Goal: Task Accomplishment & Management: Use online tool/utility

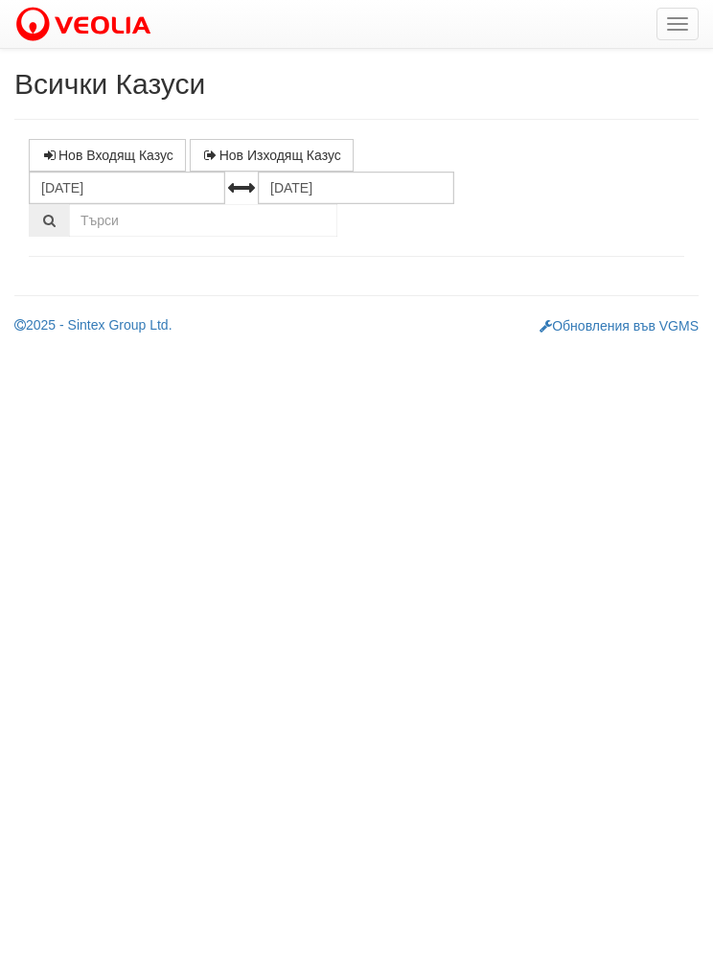
select select "1"
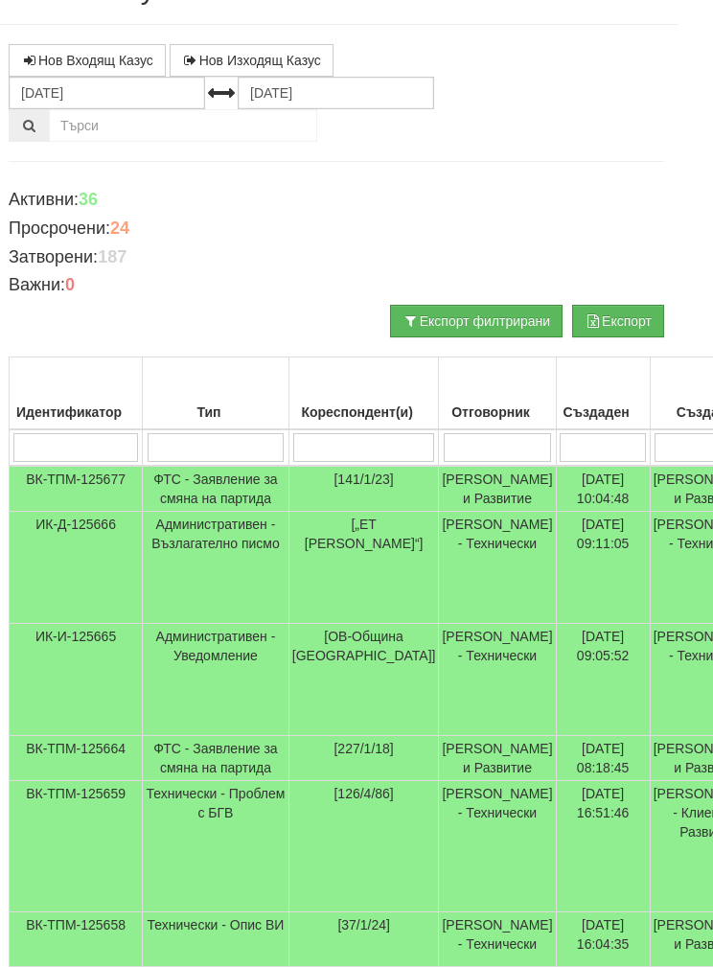
scroll to position [90, 21]
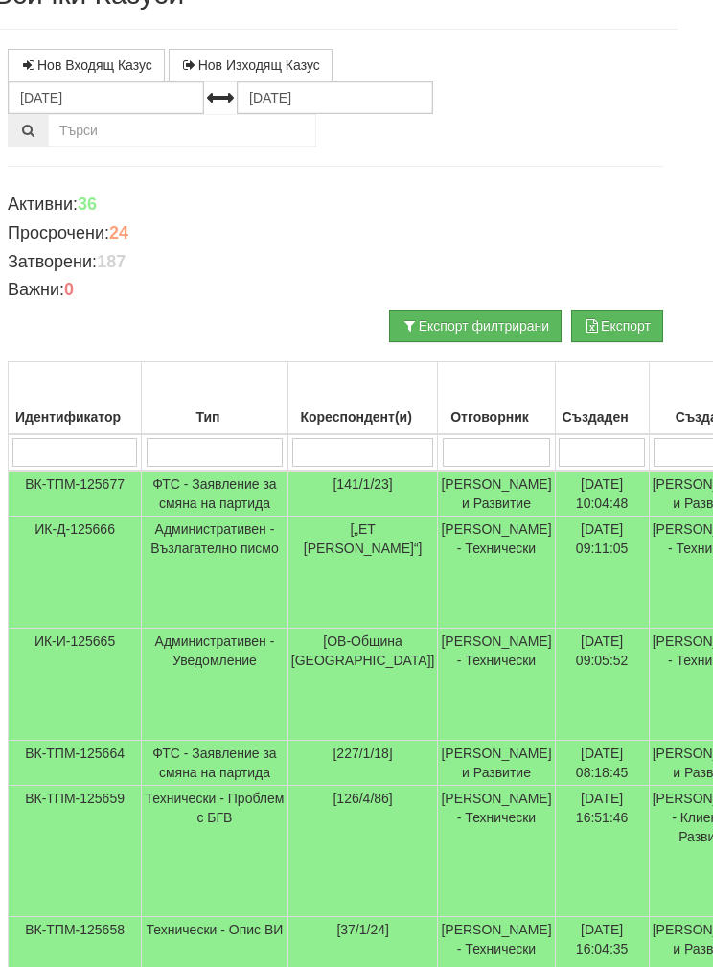
click at [443, 444] on input "search" at bounding box center [497, 452] width 108 height 29
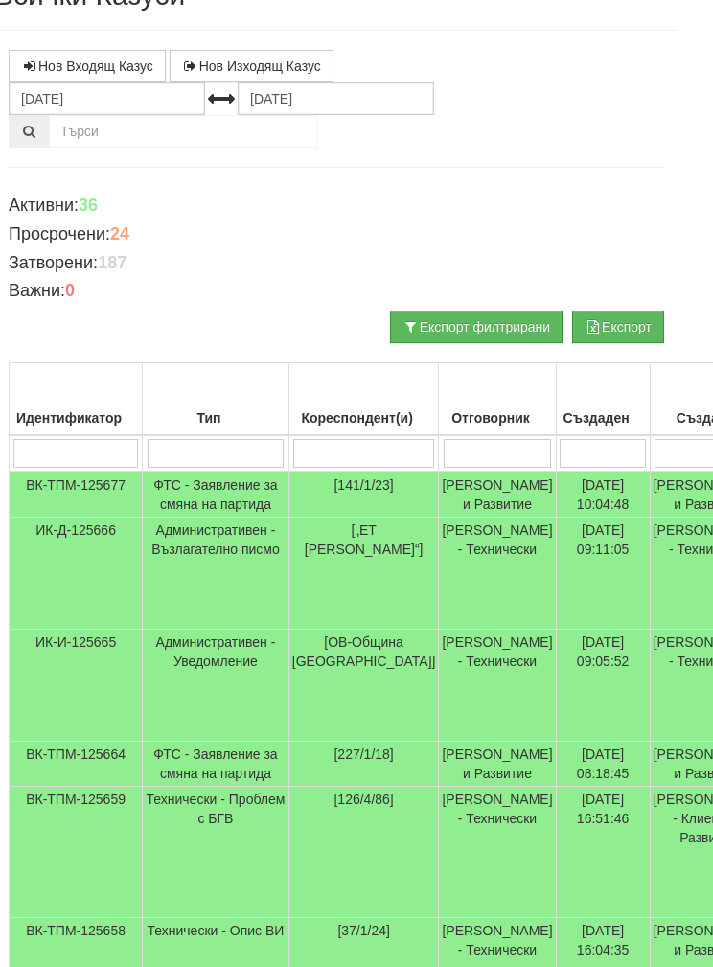
type input "Б"
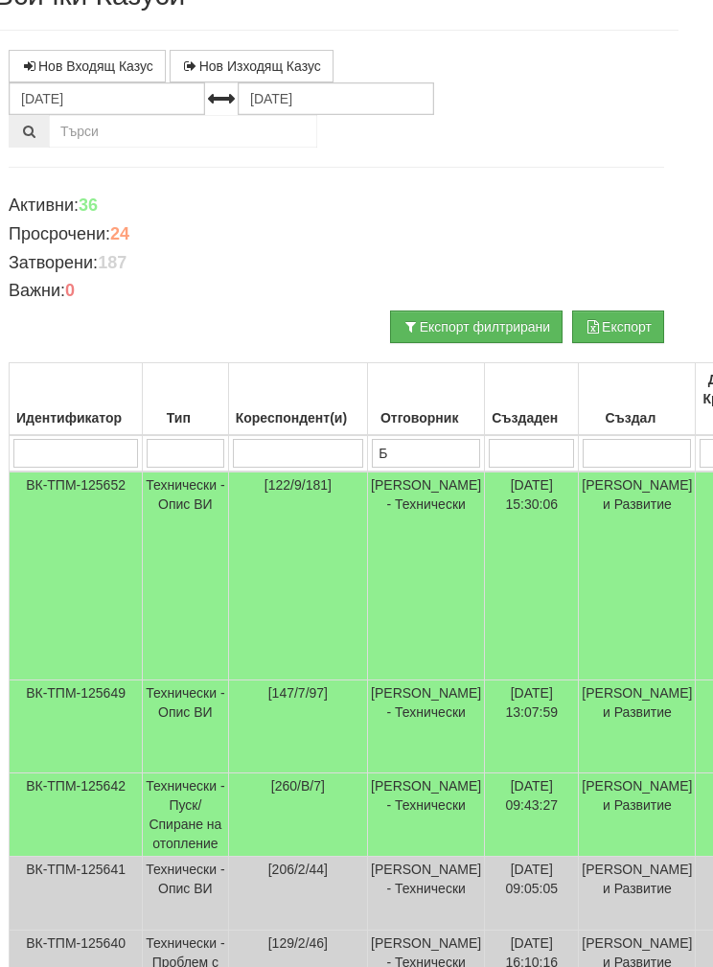
type input "Бо"
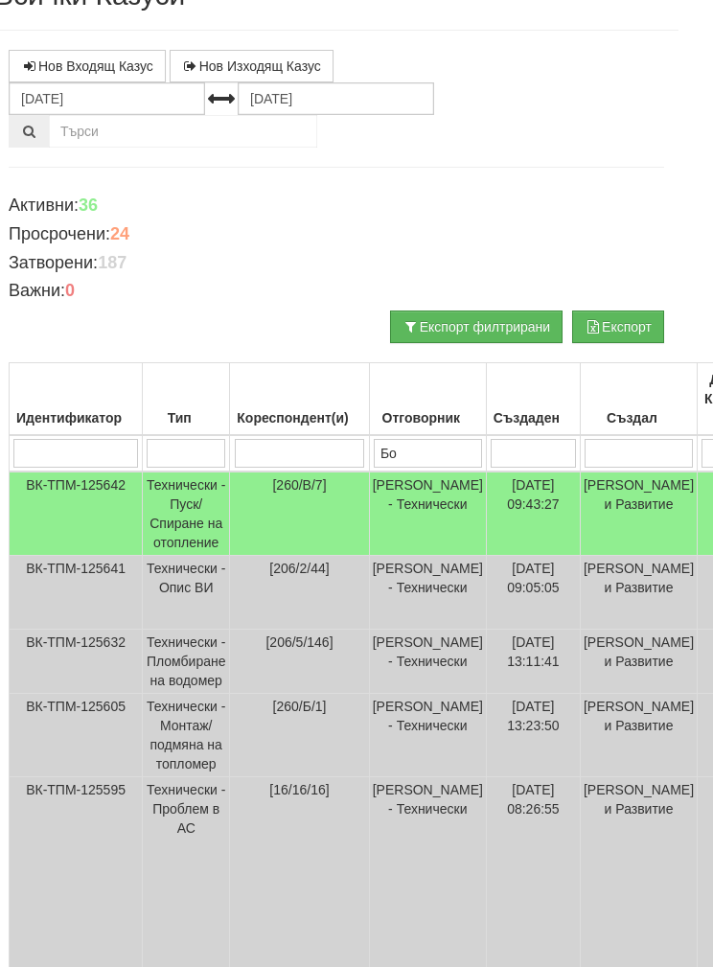
type input "Бой"
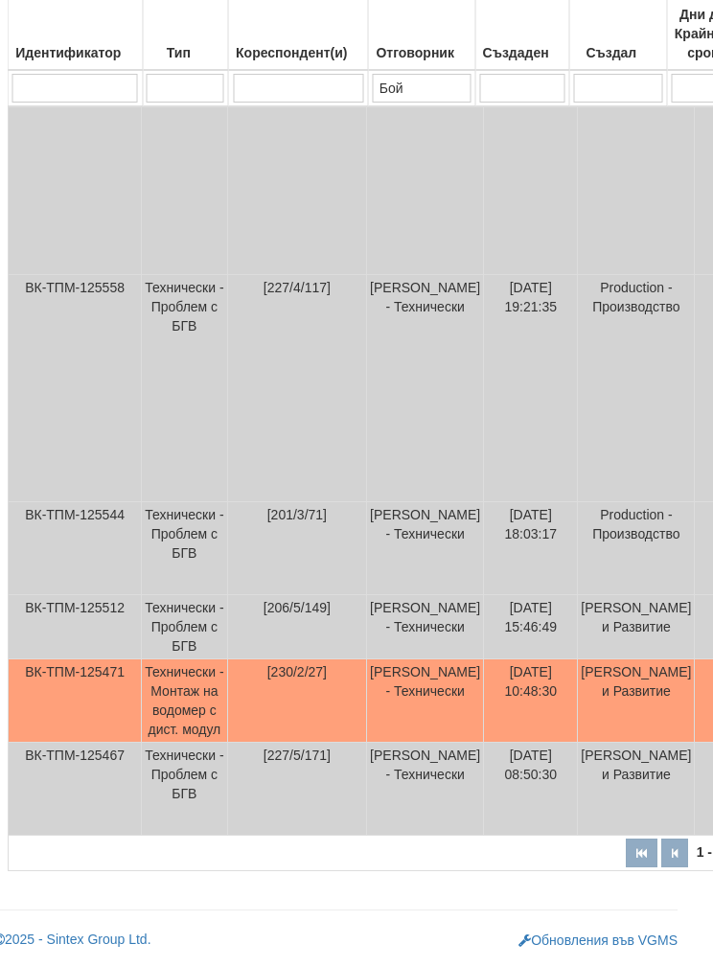
scroll to position [937, 21]
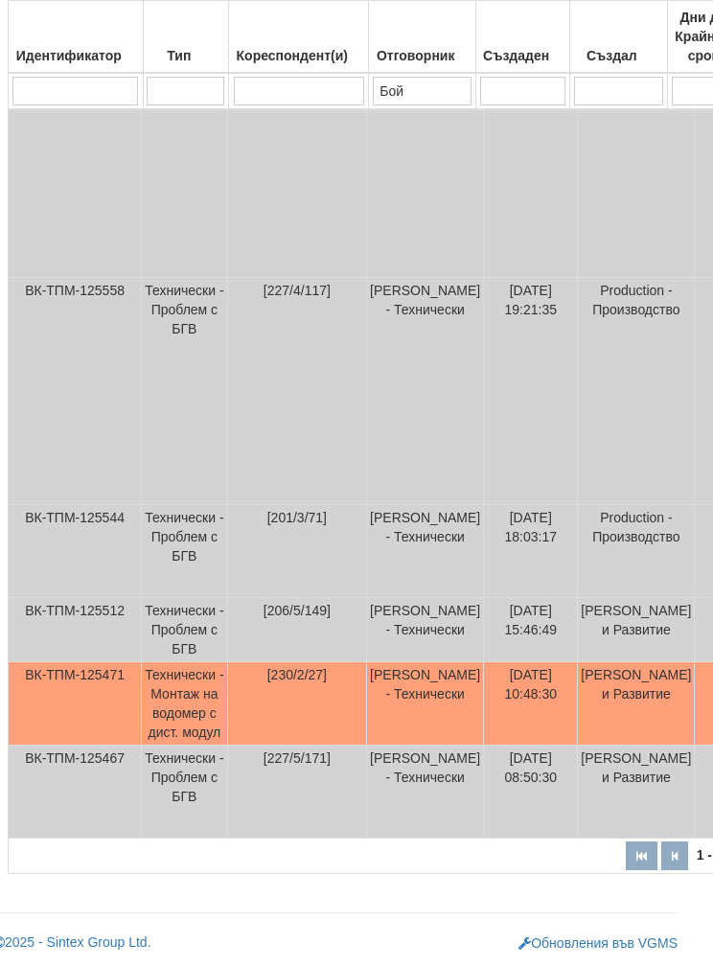
type input "Бой"
click at [227, 746] on td "Технически - Монтаж на водомер с дист. модул" at bounding box center [185, 703] width 86 height 83
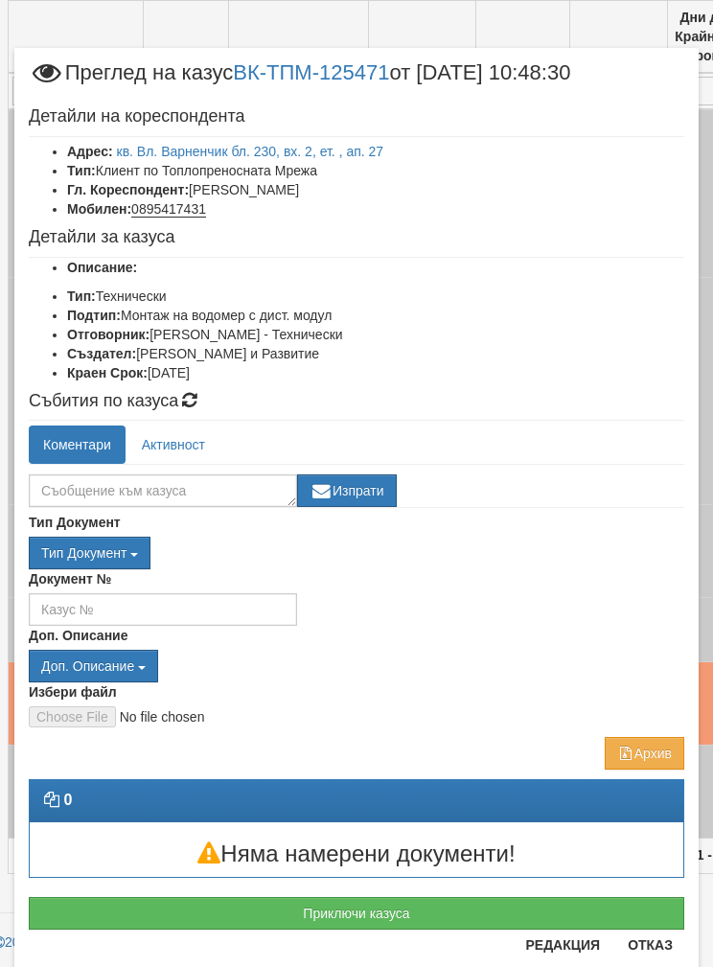
click at [180, 150] on link "кв. Вл. Варненчик бл. 230, вх. 2, ет. , ап. 27" at bounding box center [250, 151] width 267 height 15
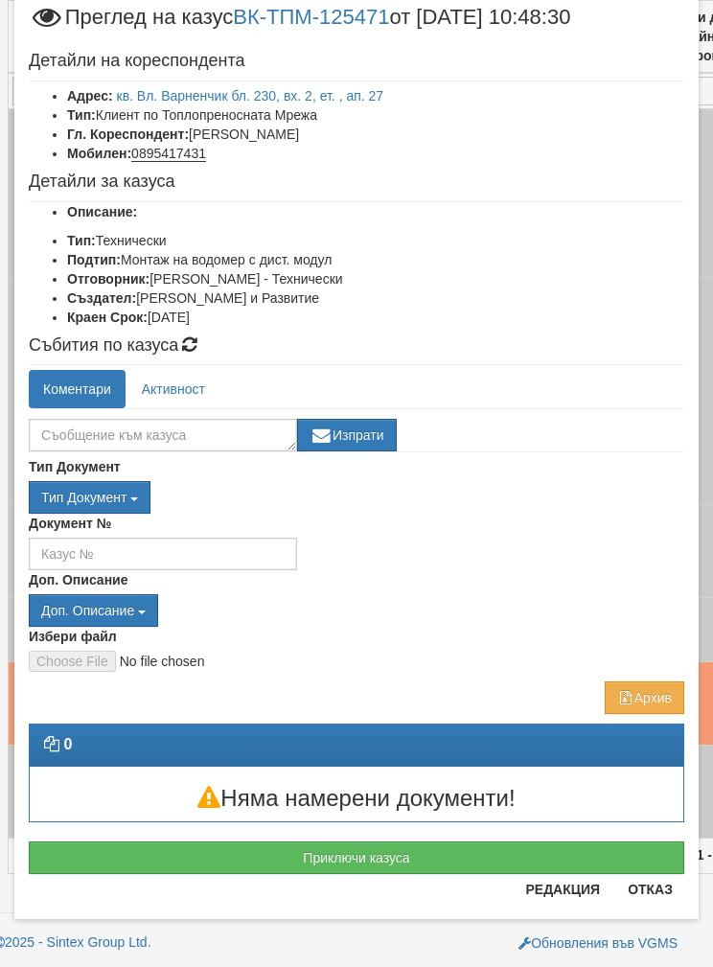
scroll to position [56, 0]
click at [322, 858] on button "Приключи казуса" at bounding box center [357, 858] width 656 height 33
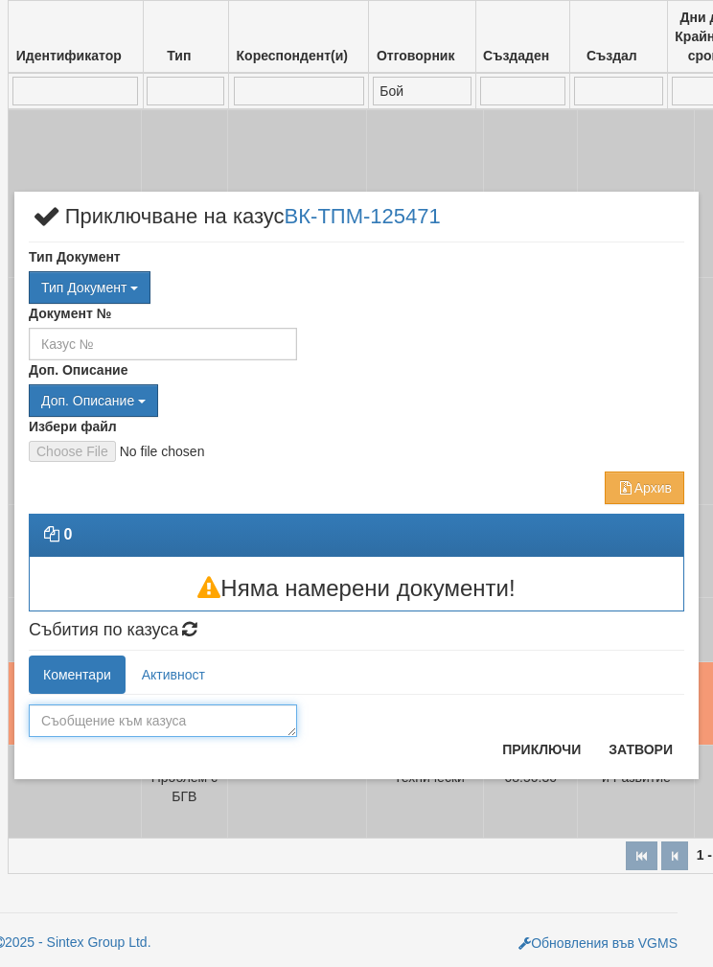
click at [100, 721] on textarea at bounding box center [163, 721] width 268 height 33
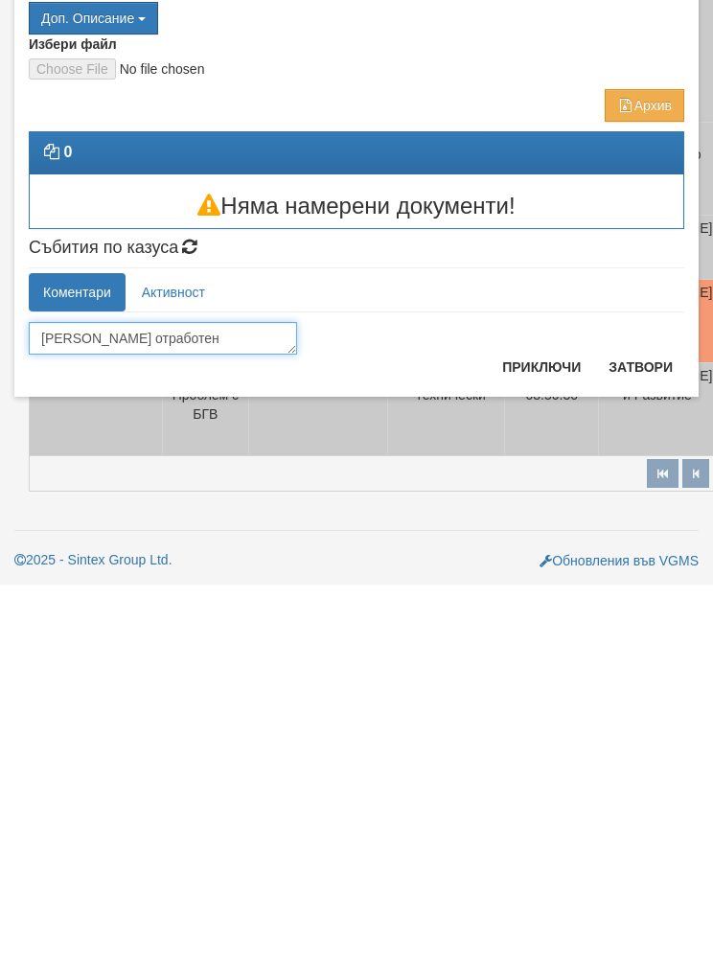
type textarea "Казуса отработен"
click at [540, 734] on button "Приключи" at bounding box center [542, 749] width 102 height 31
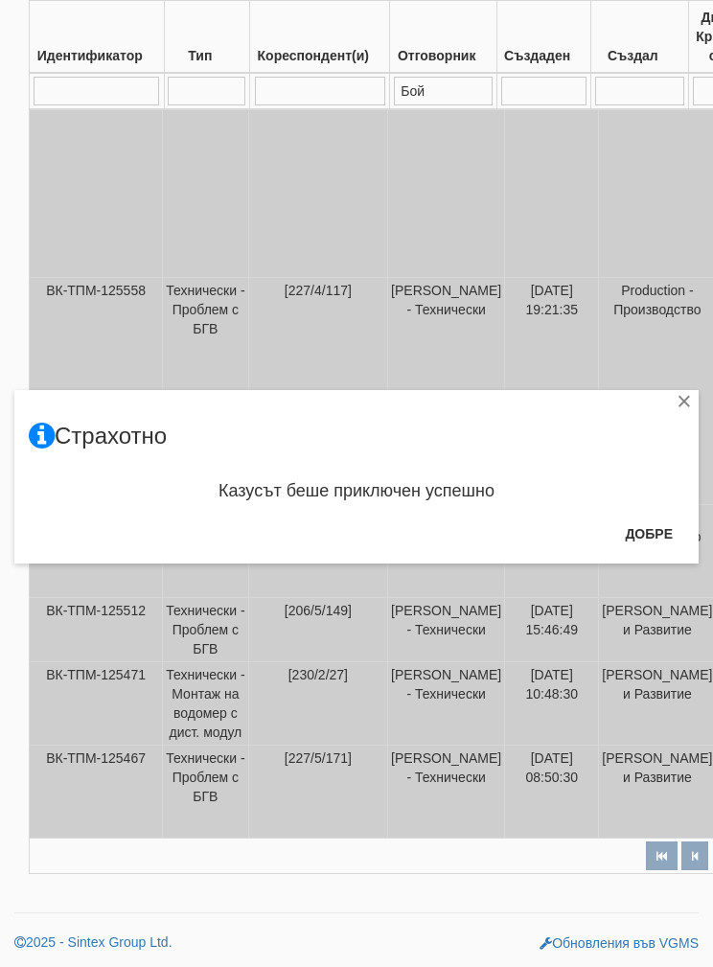
click at [649, 538] on button "Добре" at bounding box center [648, 534] width 71 height 31
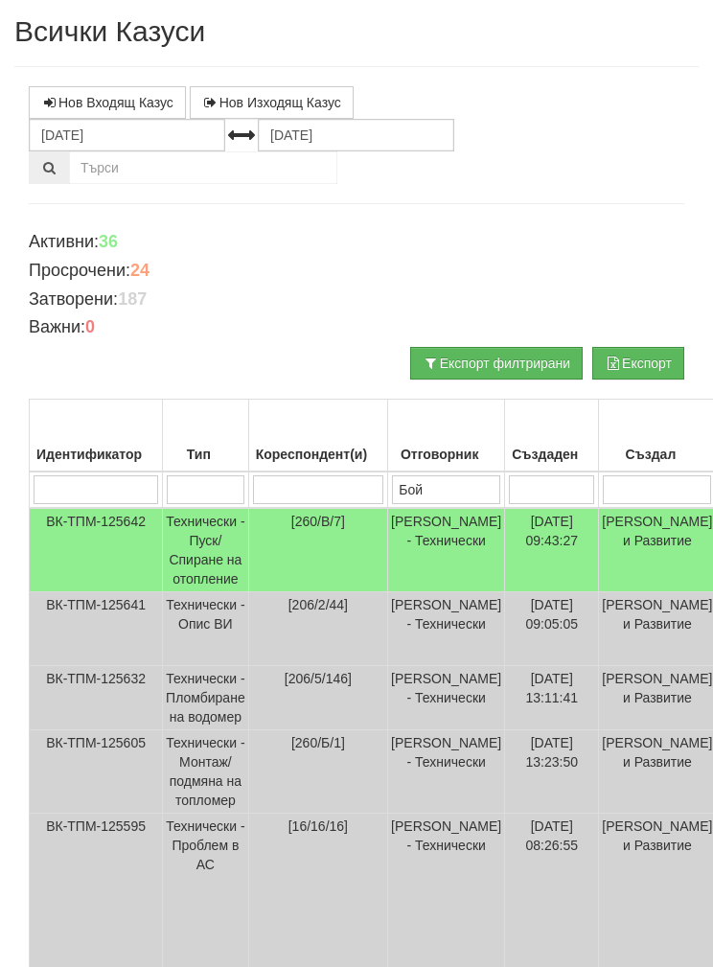
scroll to position [53, 0]
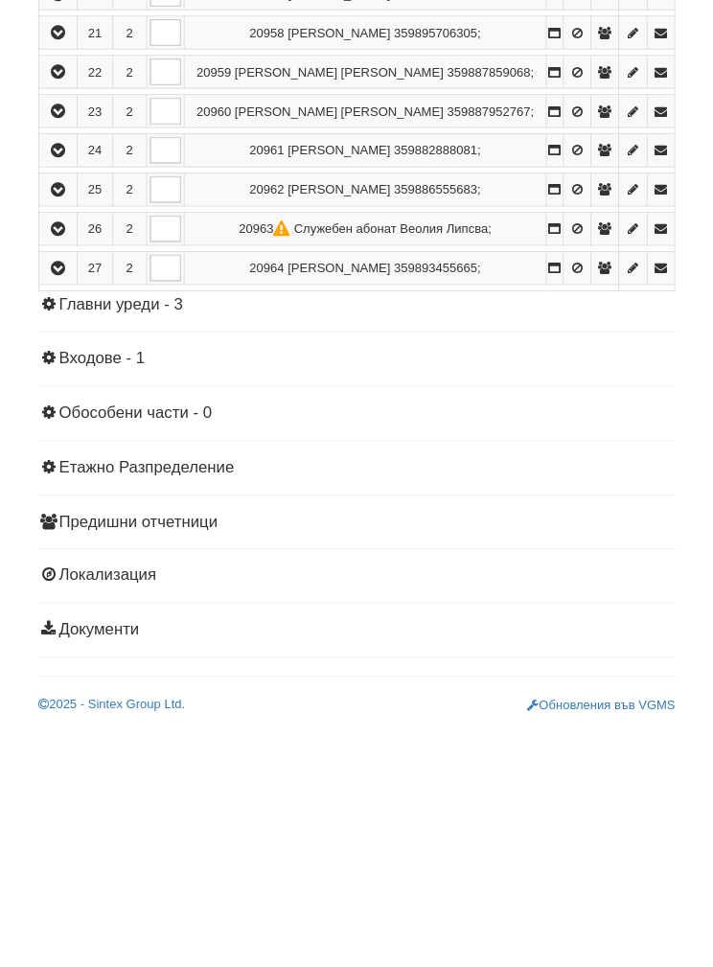
scroll to position [1084, 0]
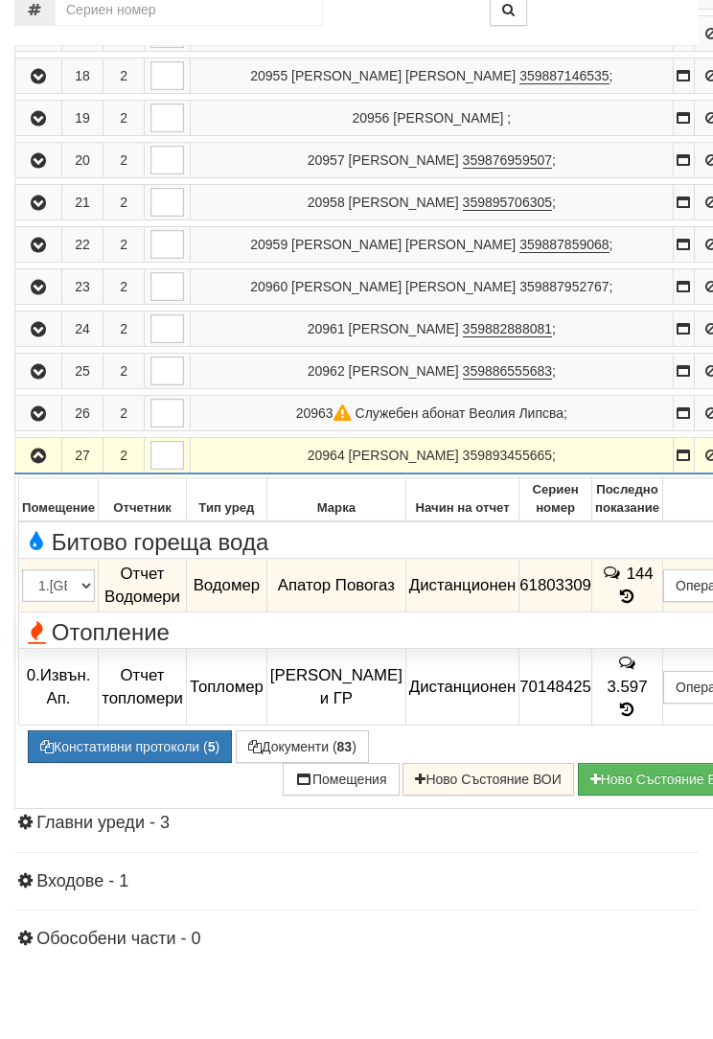
click at [0, 0] on button "Подмяна" at bounding box center [0, 0] width 0 height 0
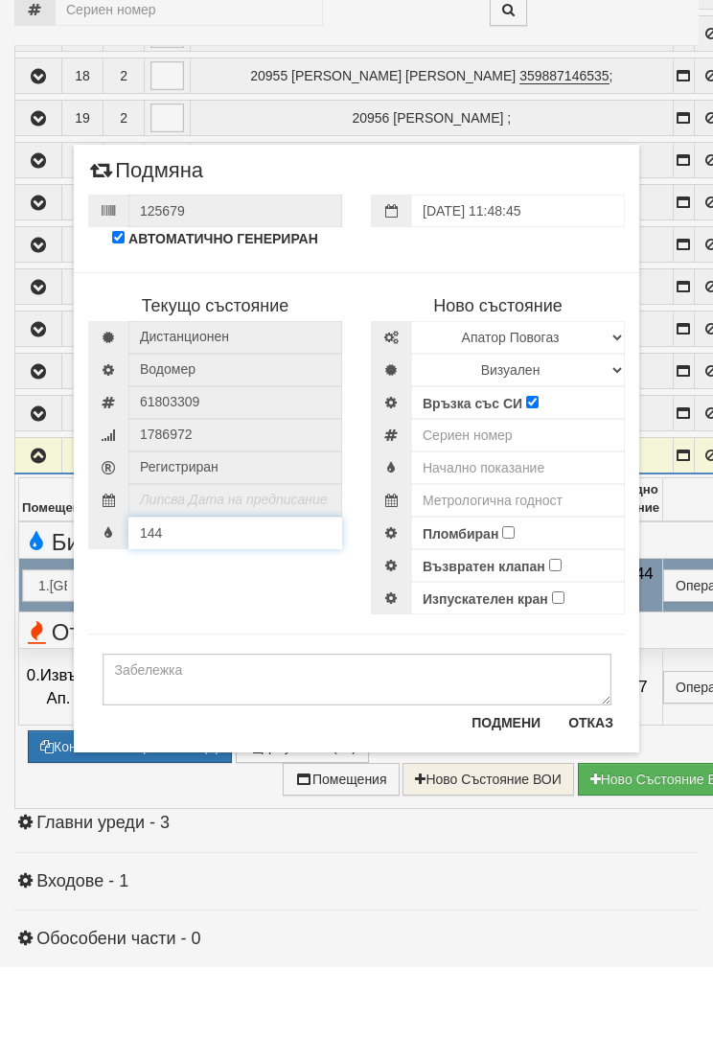
click at [196, 589] on input "144" at bounding box center [235, 605] width 214 height 33
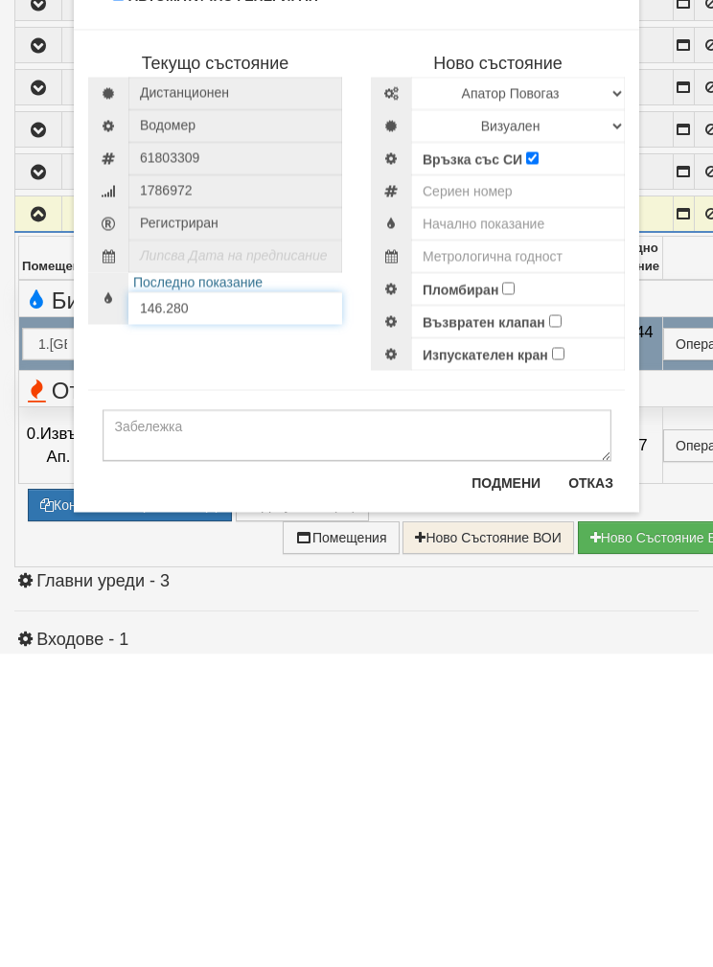
type input "146.280"
click at [472, 390] on select "Избери Марка и модел Апатор Повогаз Друг Кундис Радио Сименс Визуален Сименс Ра…" at bounding box center [518, 406] width 214 height 33
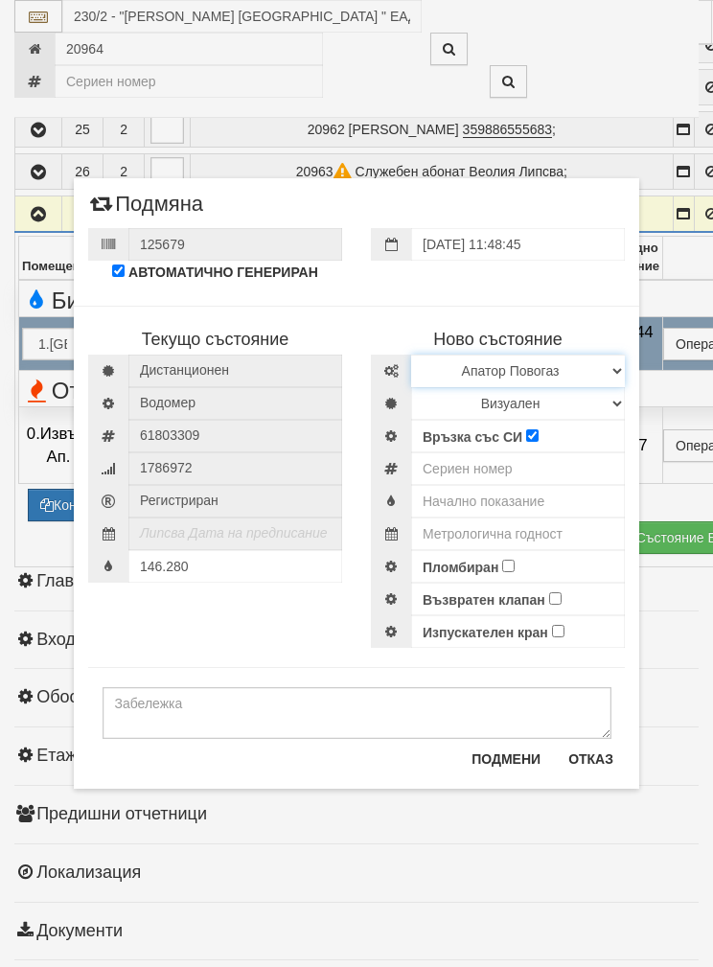
select select "ed08aeea-bb71-eb11-810c-b7de96689bdf"
click at [442, 401] on select "Визуален Дистанционен Изолирана линия БГВ Няма Oтклонение БГВ Няма Щранг БГВ" at bounding box center [518, 403] width 214 height 33
select select "2"
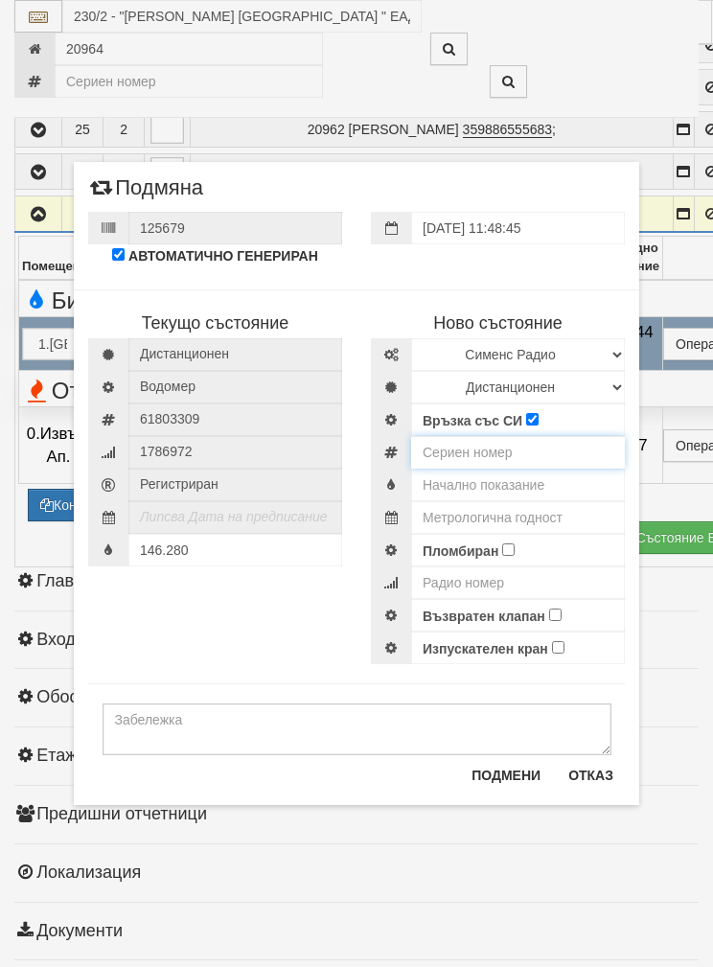
click at [450, 450] on input "number" at bounding box center [518, 452] width 214 height 33
type input "52951808"
click at [449, 477] on input "text" at bounding box center [518, 485] width 214 height 33
type input "0.0"
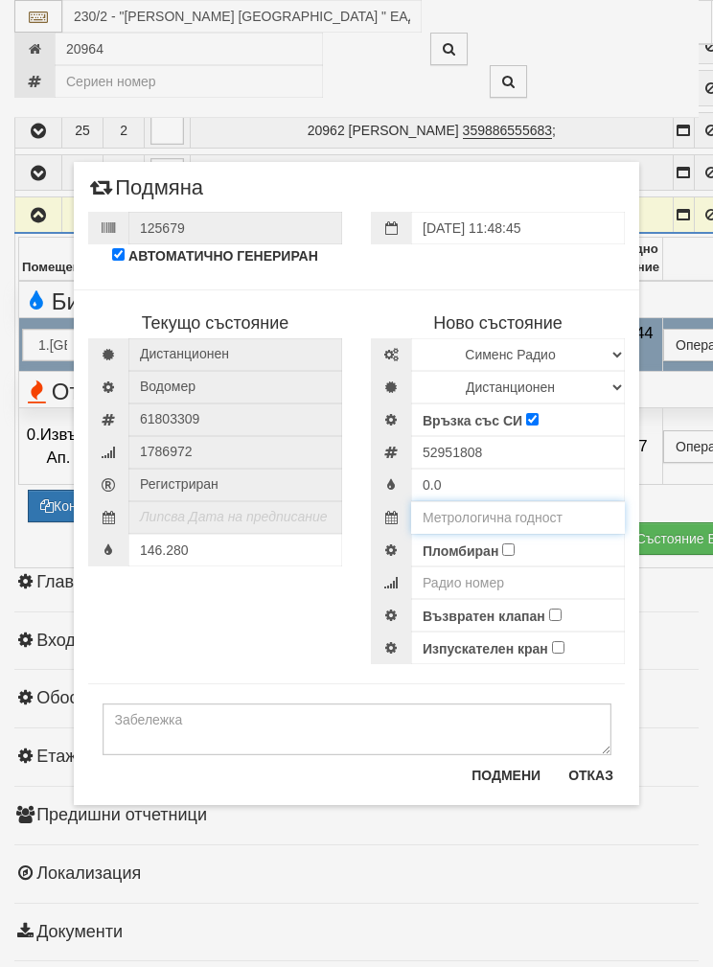
click at [450, 506] on input "text" at bounding box center [518, 517] width 214 height 33
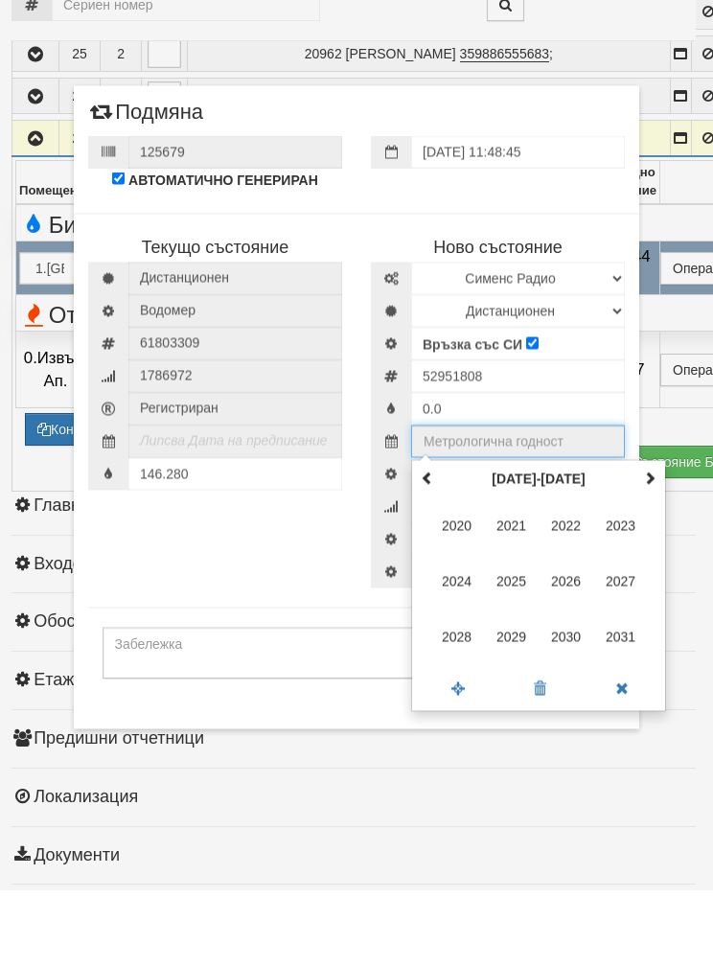
scroll to position [1397, 1]
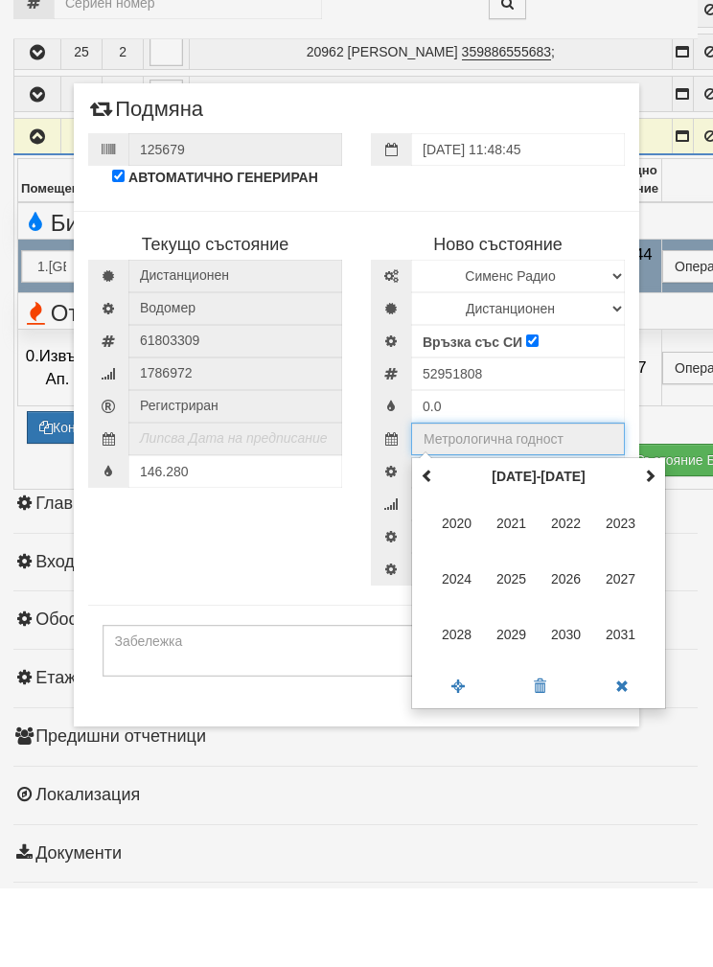
click at [639, 541] on th at bounding box center [649, 555] width 23 height 29
click at [440, 632] on span "2034" at bounding box center [457, 658] width 52 height 52
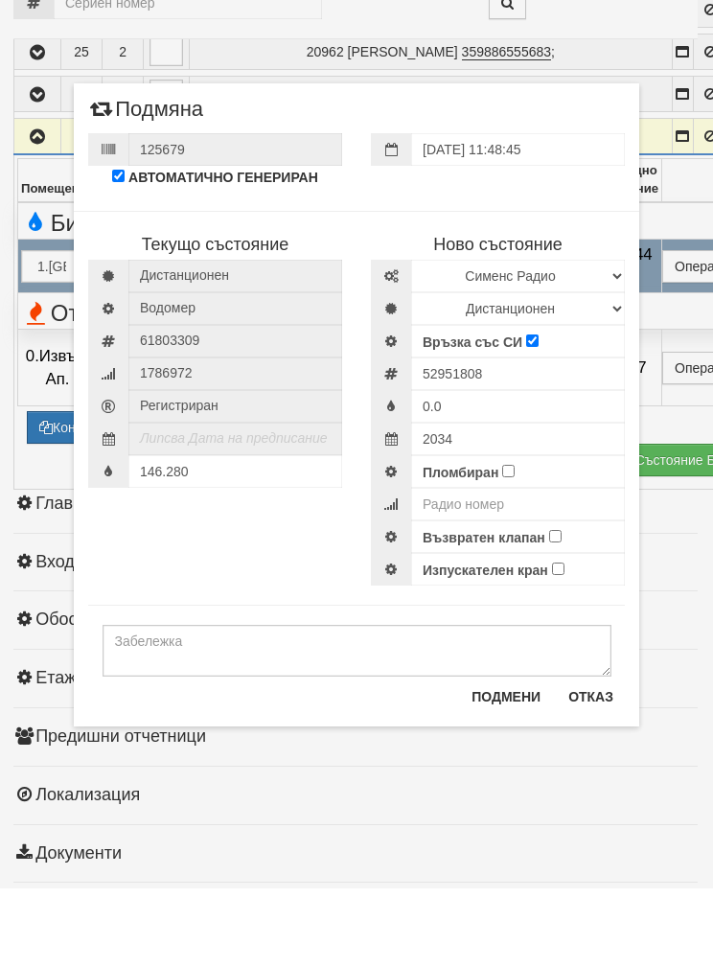
scroll to position [1375, 1]
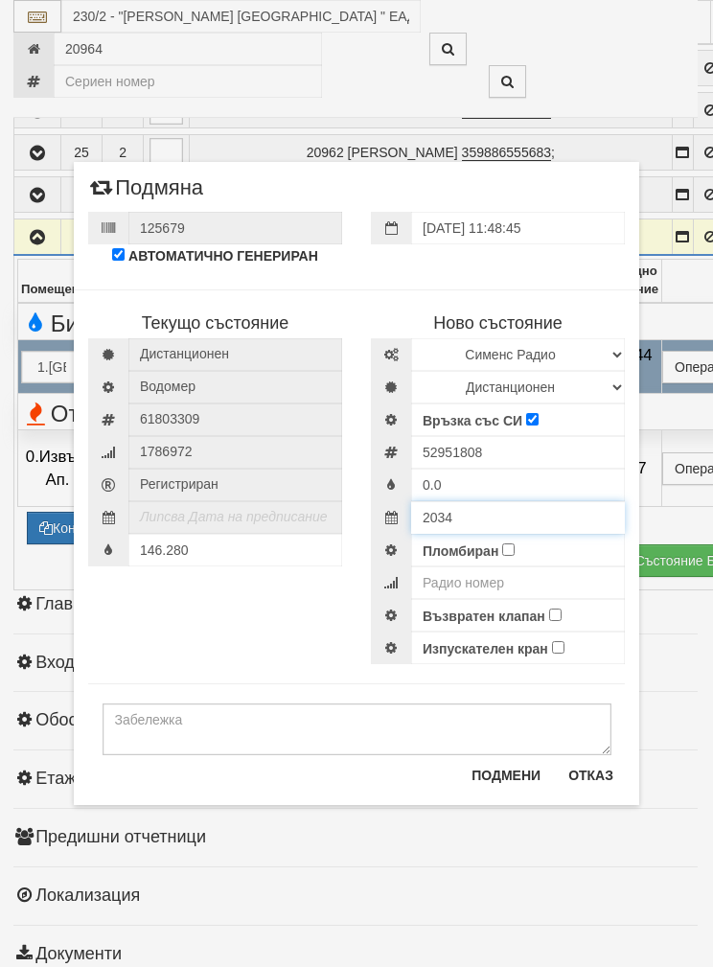
click at [459, 517] on div "2034" at bounding box center [498, 517] width 254 height 33
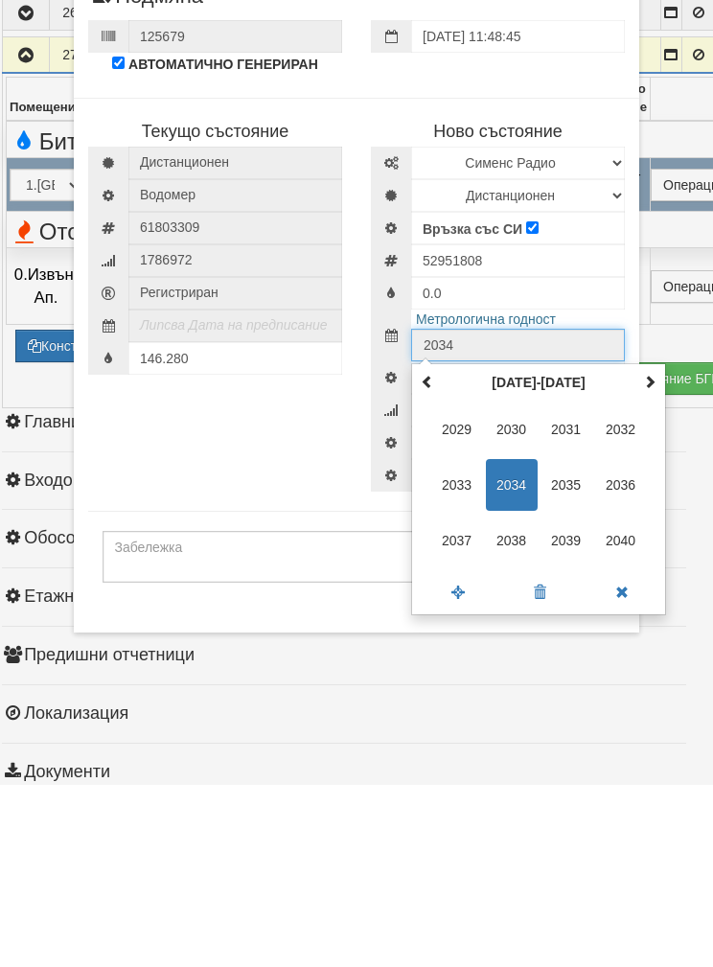
scroll to position [1375, 13]
click at [562, 641] on span "2035" at bounding box center [567, 667] width 52 height 52
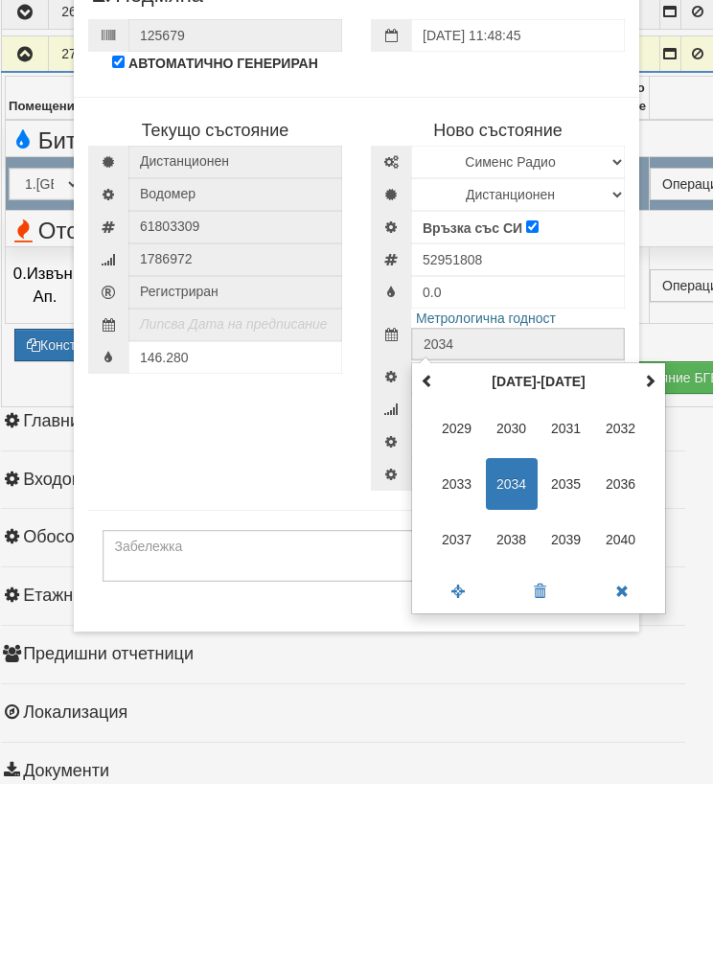
type input "2035"
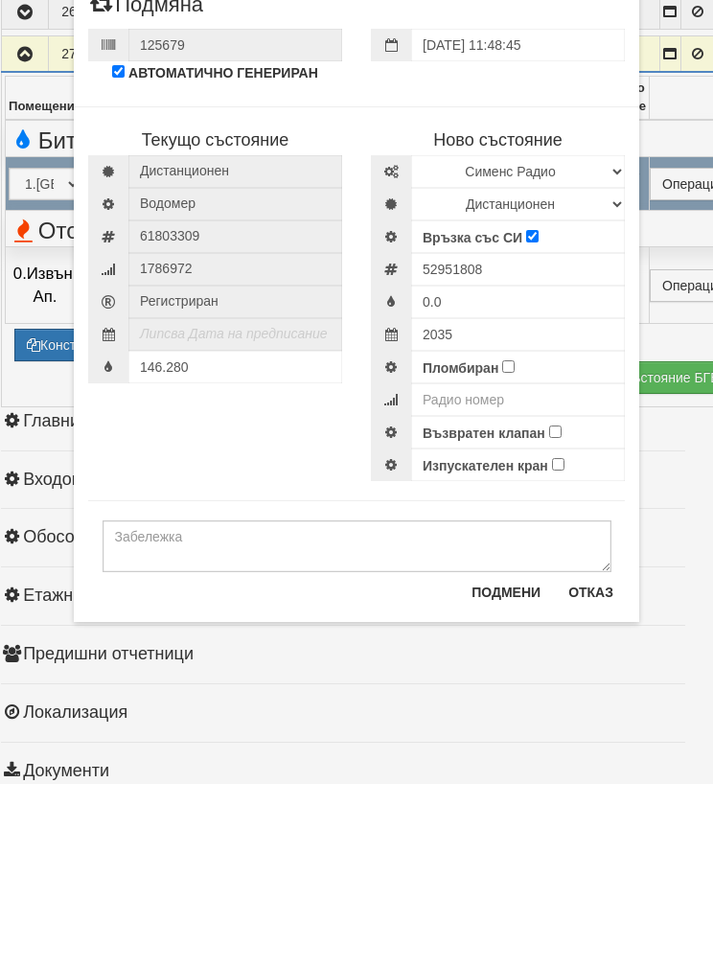
scroll to position [1451, 13]
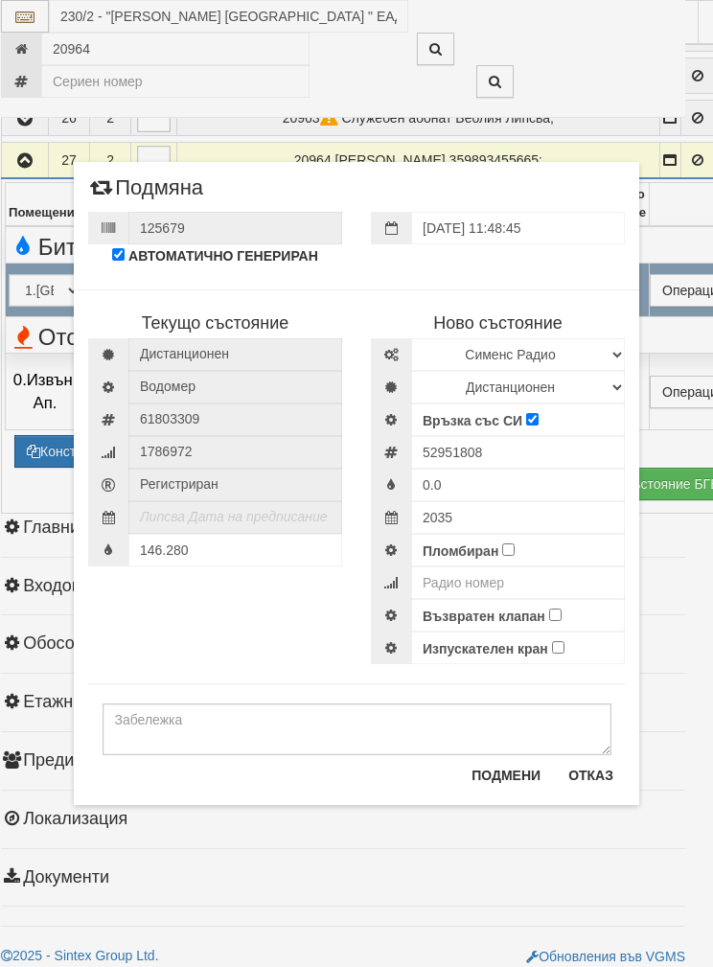
click at [508, 556] on input "Пломбиран" at bounding box center [508, 549] width 12 height 12
checkbox input "true"
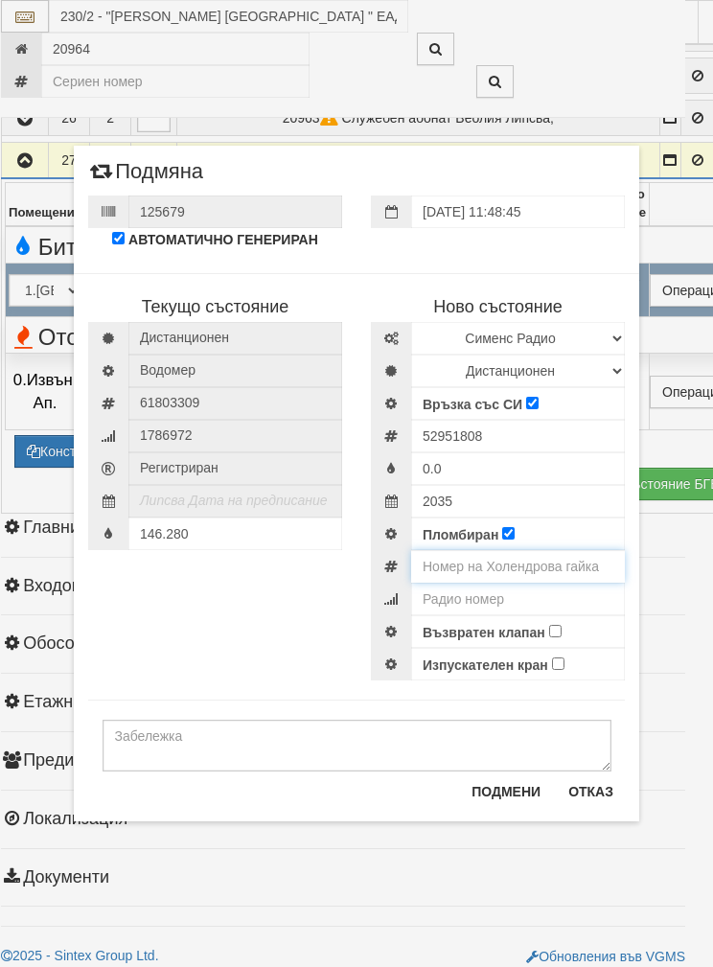
click at [459, 569] on input "number" at bounding box center [518, 566] width 214 height 33
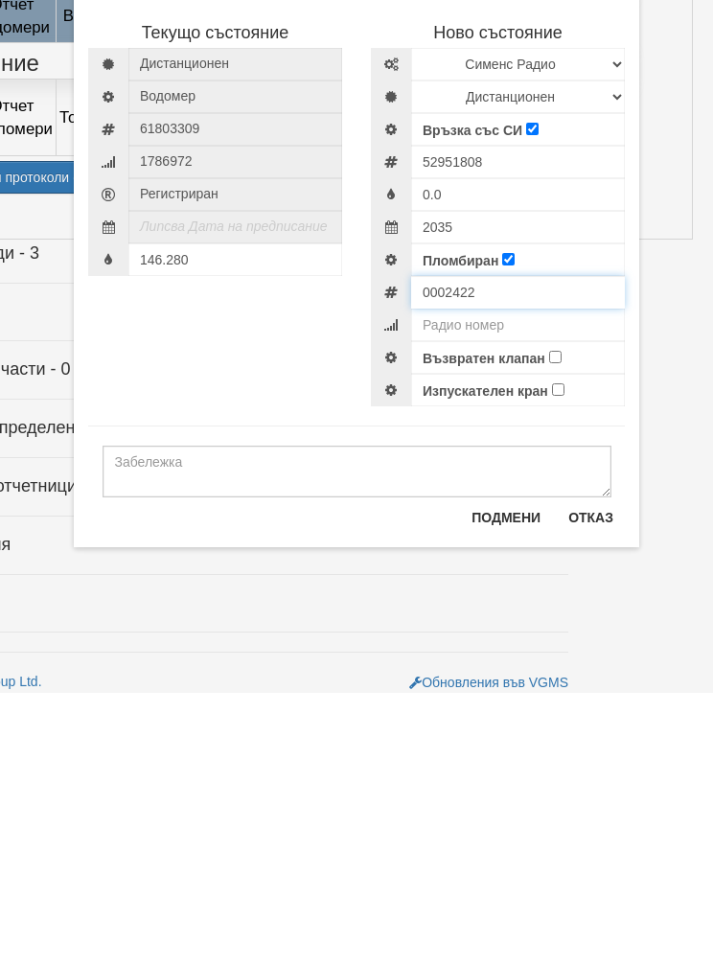
type input "0002422"
click at [448, 583] on input "number" at bounding box center [518, 599] width 214 height 33
type input "52951808"
click at [551, 625] on input "Възвратен клапан" at bounding box center [555, 631] width 12 height 12
checkbox input "true"
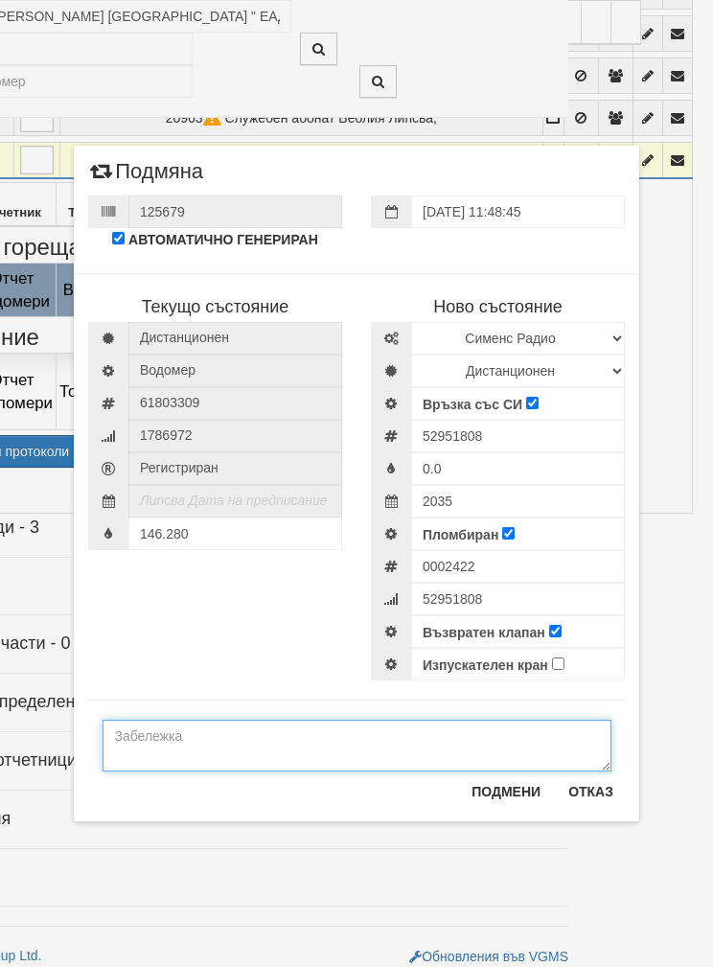
click at [179, 735] on textarea at bounding box center [357, 746] width 509 height 52
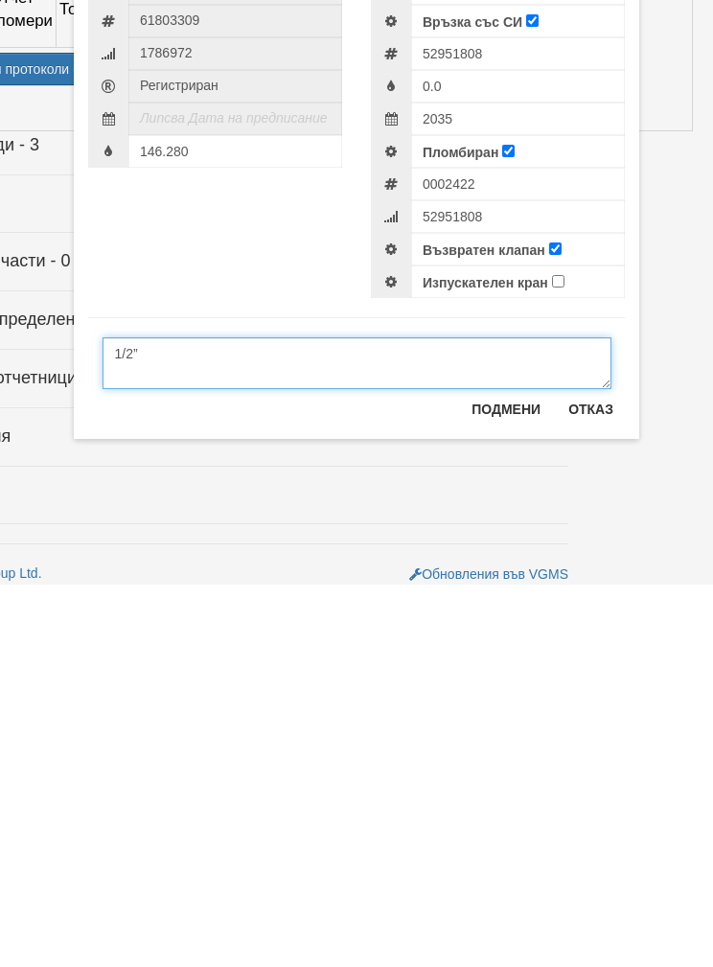
type textarea "1/2”"
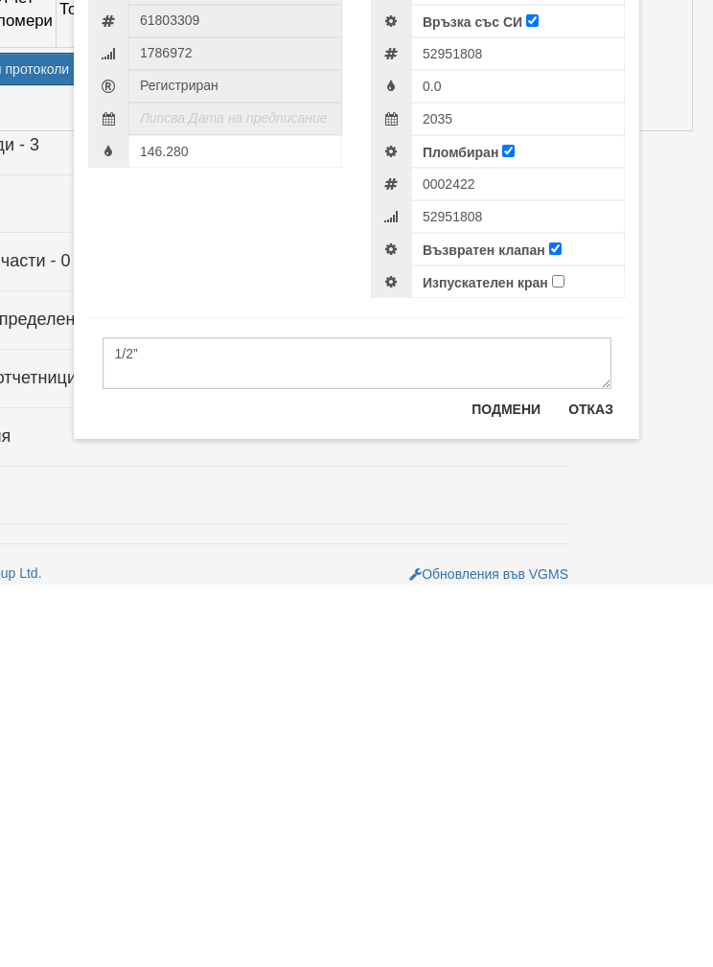
click at [508, 776] on button "Подмени" at bounding box center [506, 791] width 92 height 31
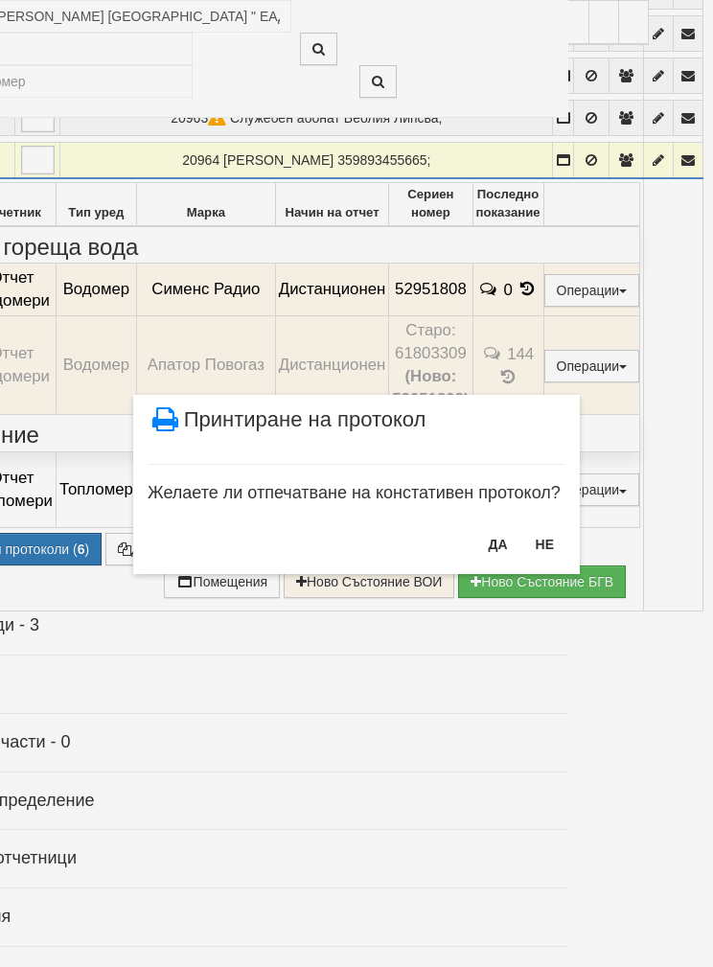
click at [554, 545] on button "НЕ" at bounding box center [544, 544] width 41 height 31
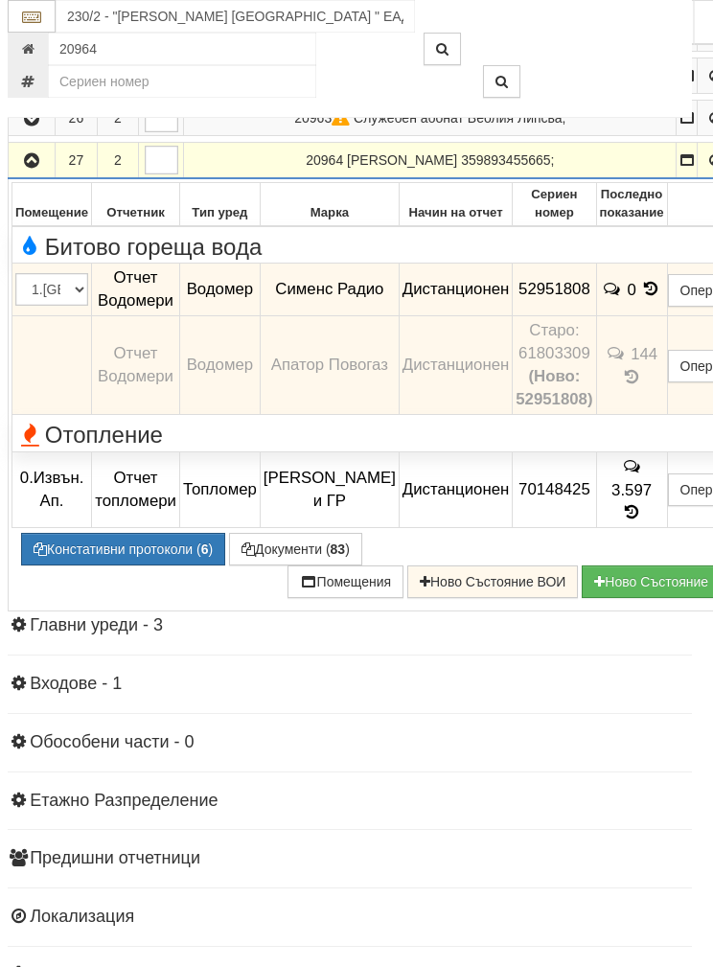
scroll to position [1451, 0]
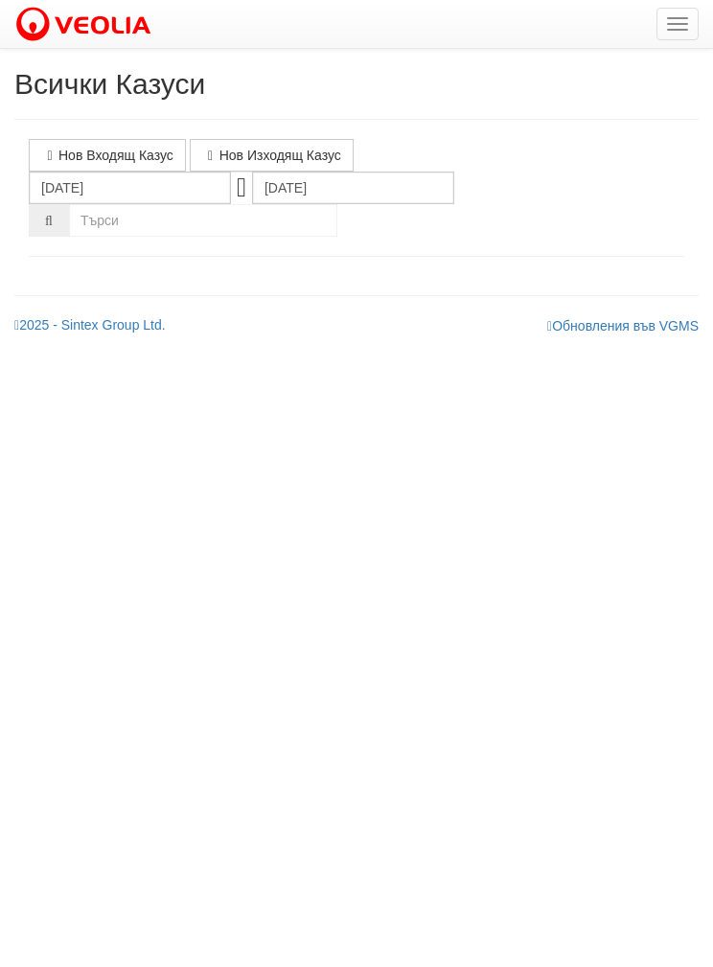
select select "1"
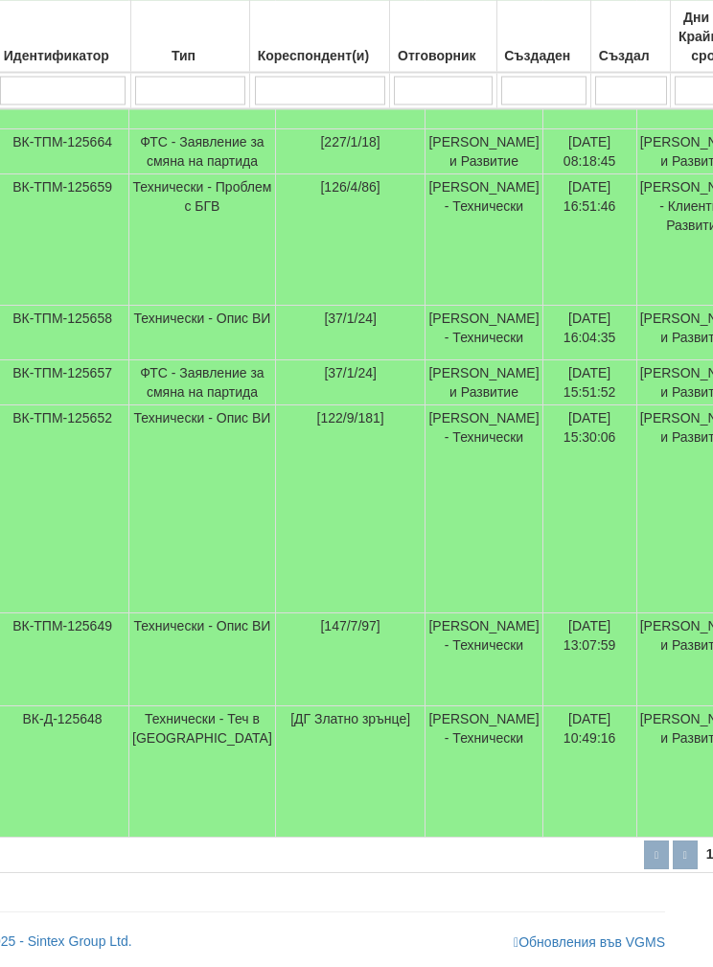
scroll to position [765, 34]
